Goal: Obtain resource: Download file/media

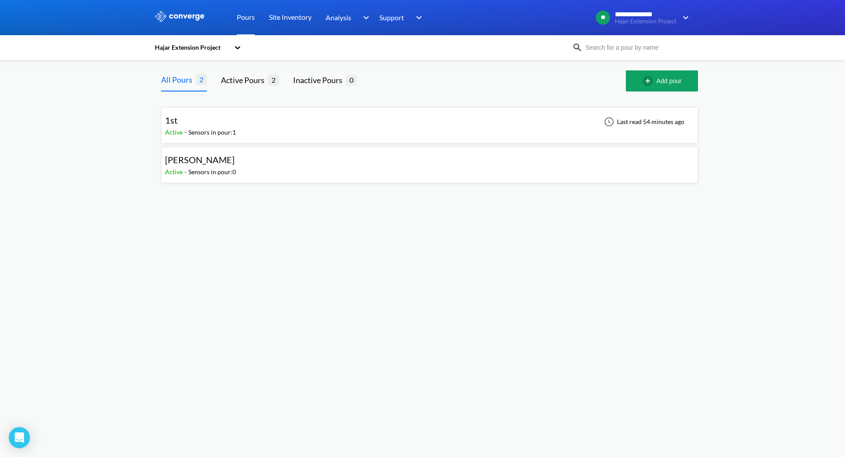
click at [232, 128] on div "Sensors in pour: 1" at bounding box center [212, 133] width 48 height 10
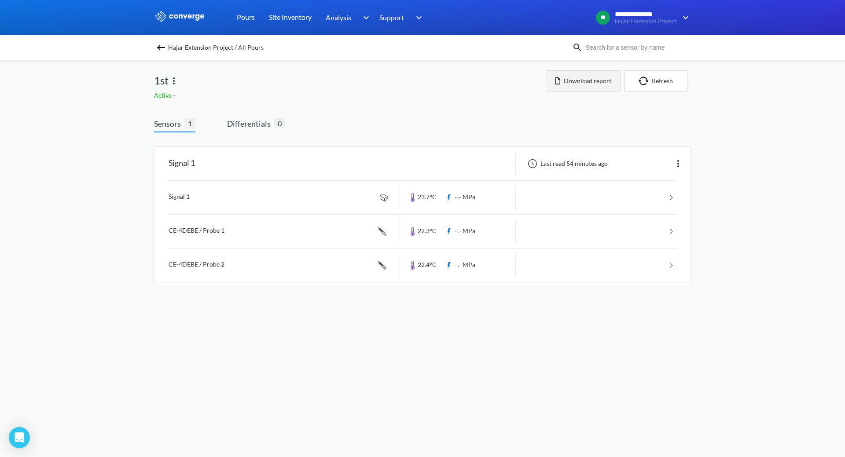
click at [600, 79] on button "Download report" at bounding box center [582, 80] width 75 height 21
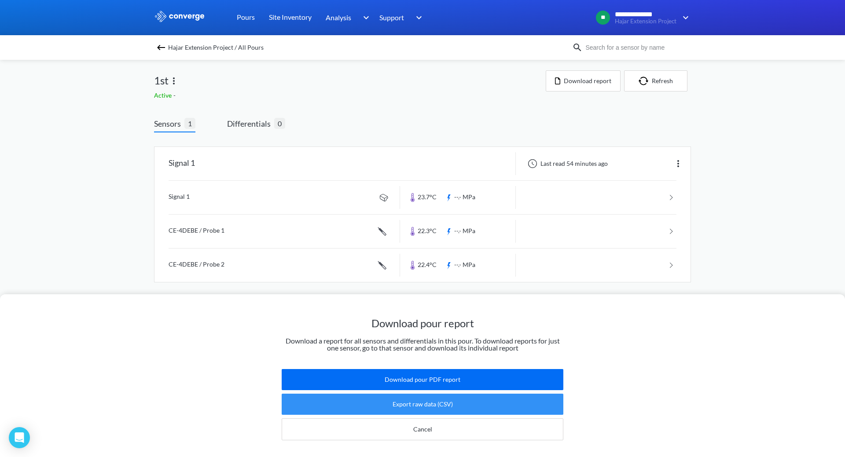
click at [402, 400] on button "Export raw data (CSV)" at bounding box center [423, 404] width 282 height 21
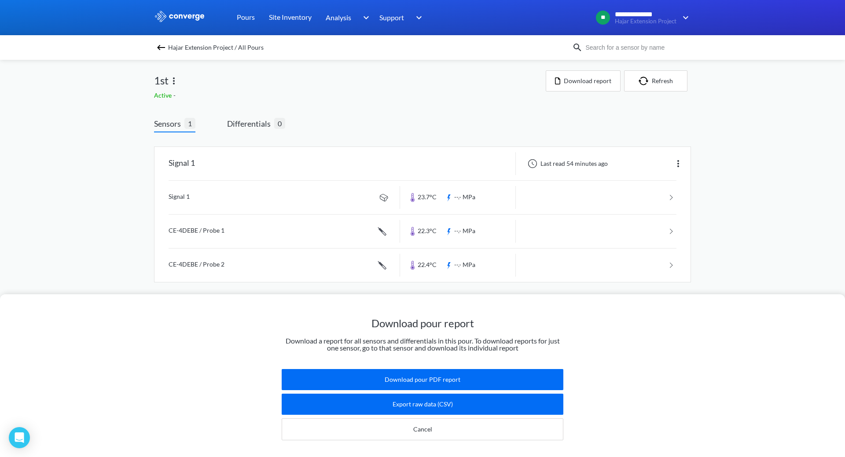
click at [648, 91] on div "Download pour report Download a report for all sensors and differentials in thi…" at bounding box center [422, 228] width 845 height 457
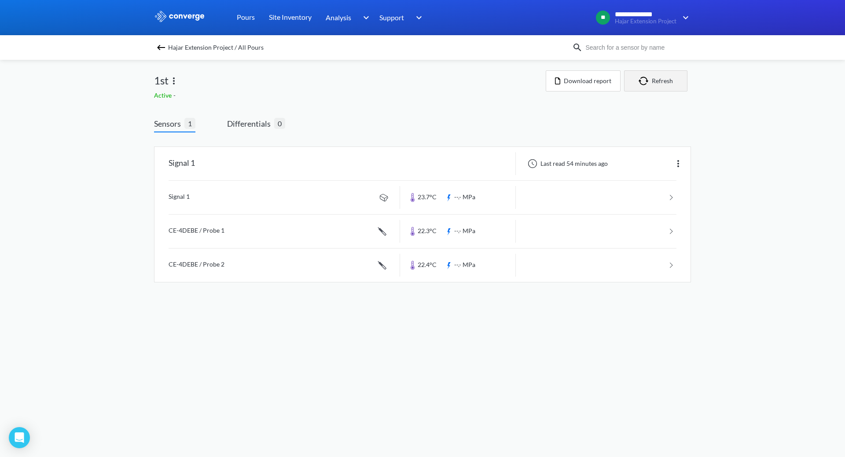
click at [649, 85] on button "Refresh" at bounding box center [655, 80] width 63 height 21
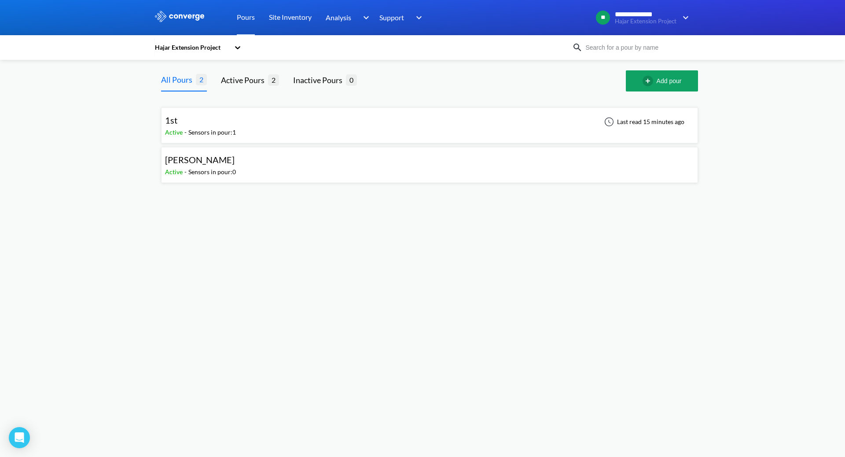
click at [198, 124] on div "1st" at bounding box center [200, 120] width 71 height 14
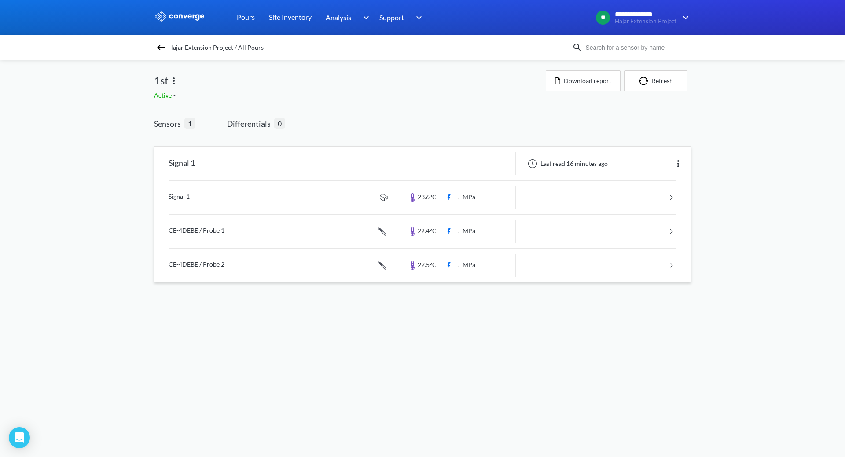
click at [615, 196] on link at bounding box center [422, 197] width 508 height 33
click at [600, 209] on link at bounding box center [422, 197] width 508 height 33
click at [561, 208] on link at bounding box center [422, 197] width 508 height 33
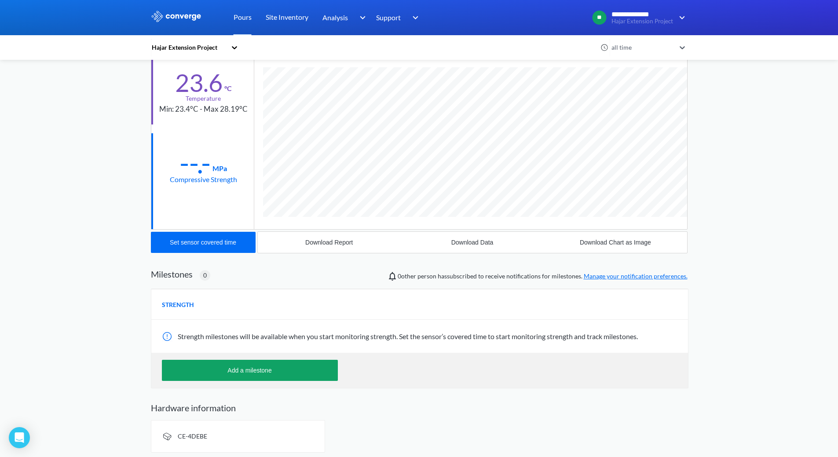
scroll to position [42, 0]
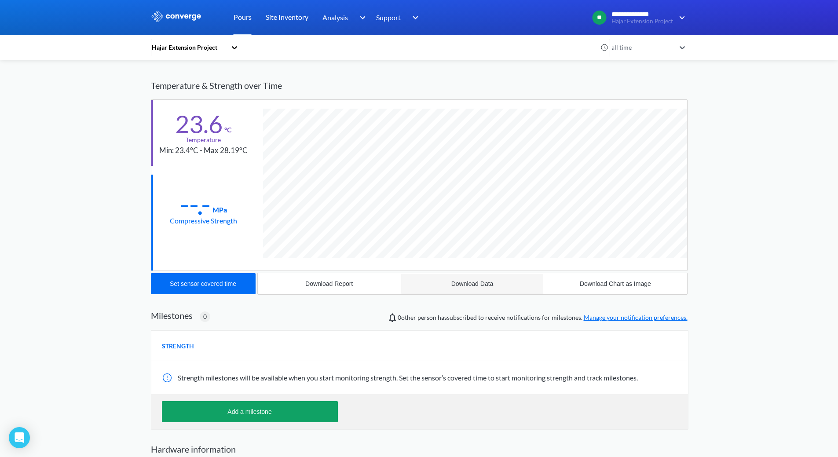
click at [446, 288] on button "Download Data" at bounding box center [472, 283] width 143 height 21
click at [587, 287] on div "Download Chart as Image" at bounding box center [615, 283] width 71 height 7
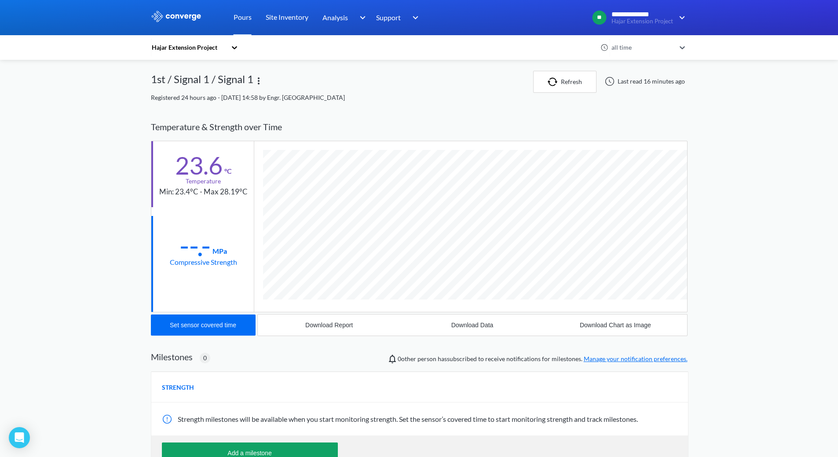
scroll to position [0, 0]
click at [197, 249] on div "--.-" at bounding box center [194, 246] width 31 height 22
click at [187, 261] on div "Compressive Strength" at bounding box center [203, 262] width 67 height 11
click at [566, 88] on button "Refresh" at bounding box center [564, 82] width 63 height 22
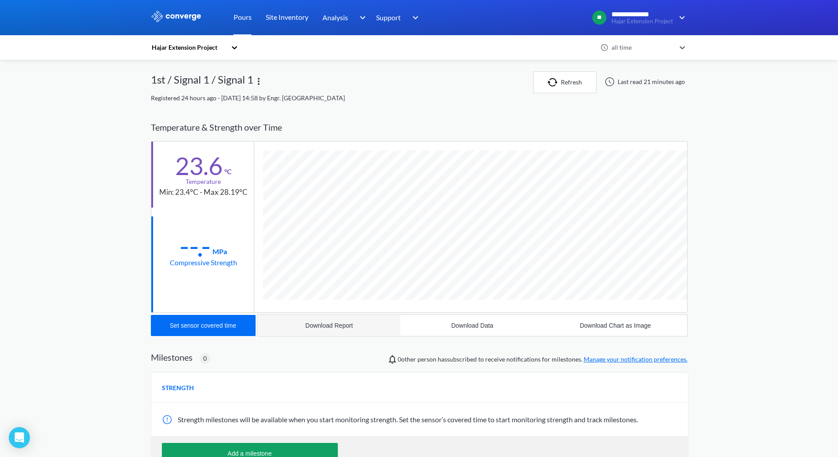
click at [321, 325] on div "Download Report" at bounding box center [329, 325] width 48 height 7
